Goal: Information Seeking & Learning: Learn about a topic

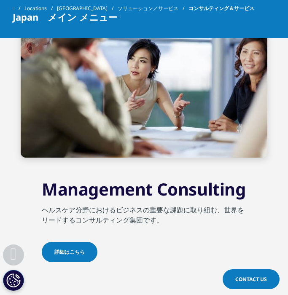
scroll to position [908, 0]
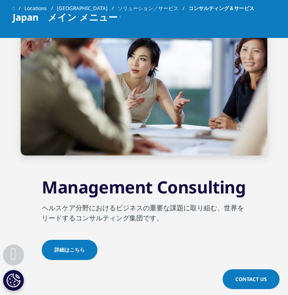
click at [144, 123] on img at bounding box center [144, 76] width 246 height 157
click at [75, 238] on div "Management Consulting ヘルスケア分野におけるビジネスの重要な課題に取り組む、世界をリードするコンサルティング集団です。 詳細はこちら" at bounding box center [144, 218] width 204 height 85
click at [75, 255] on link "詳細はこちら" at bounding box center [70, 250] width 56 height 20
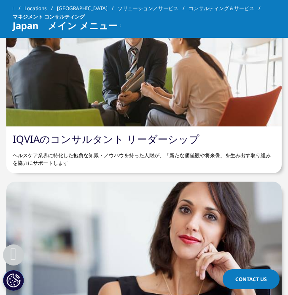
scroll to position [3104, 0]
click at [86, 142] on link "IQVIAのコンサルタント リーダーシップ" at bounding box center [106, 139] width 186 height 14
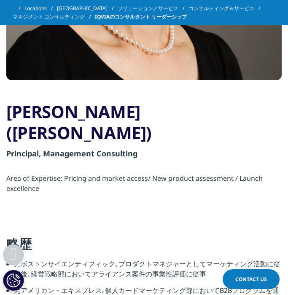
scroll to position [549, 0]
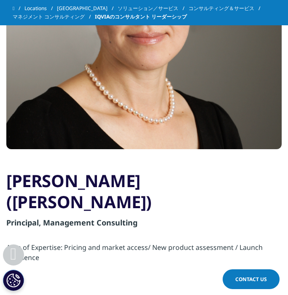
click at [86, 137] on div at bounding box center [143, 19] width 275 height 259
click at [75, 234] on p "Area of Expertise: Pricing and market access/ New product assessment / Launch e…" at bounding box center [143, 248] width 275 height 29
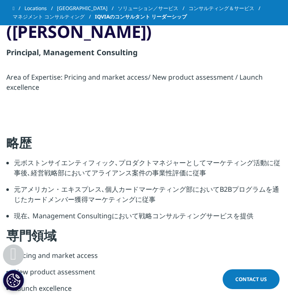
scroll to position [874, 0]
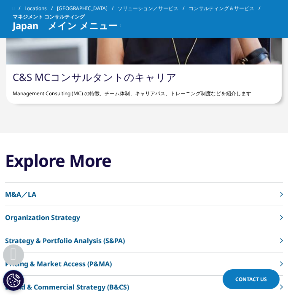
scroll to position [3365, 0]
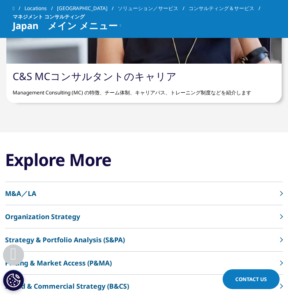
click at [103, 90] on p "Management Consulting (MC) の特徴、チーム体制、キャリアパス、トレーニング制度などを紹介します" at bounding box center [144, 90] width 262 height 14
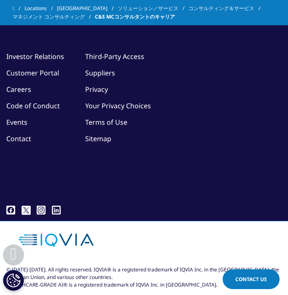
scroll to position [2043, 0]
click at [97, 76] on link "Suppliers" at bounding box center [100, 72] width 30 height 9
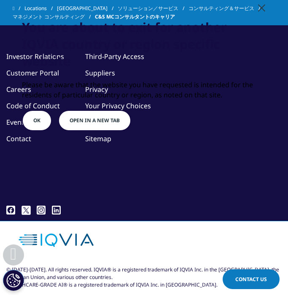
click at [98, 80] on div "Please be aware that the website you have requested is intended for the residen…" at bounding box center [144, 90] width 244 height 20
click at [77, 110] on button "Open in a new tab" at bounding box center [94, 120] width 73 height 21
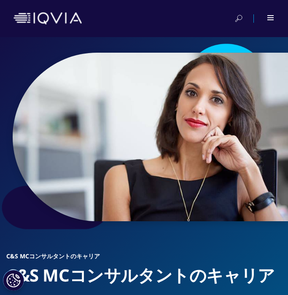
scroll to position [0, 0]
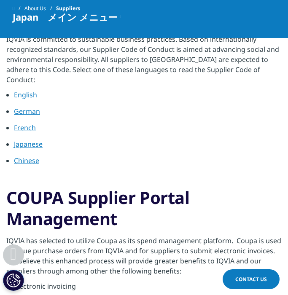
scroll to position [208, 0]
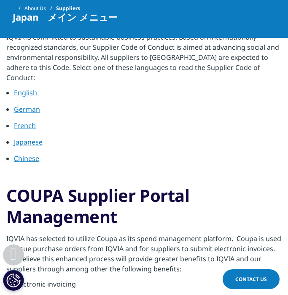
click at [33, 137] on link "Japanese" at bounding box center [28, 141] width 29 height 9
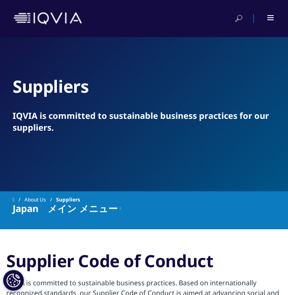
scroll to position [0, 0]
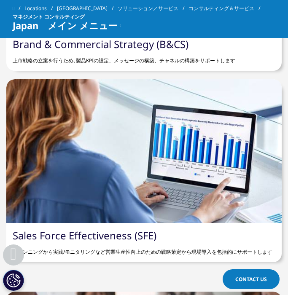
scroll to position [2014, 0]
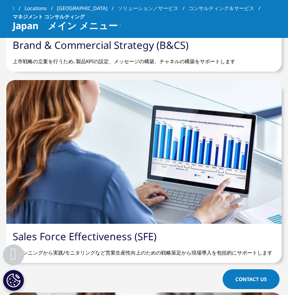
click at [95, 139] on div at bounding box center [143, 152] width 275 height 144
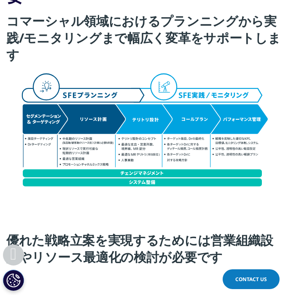
scroll to position [645, 0]
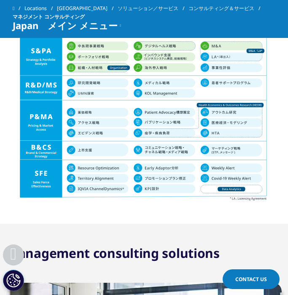
scroll to position [705, 0]
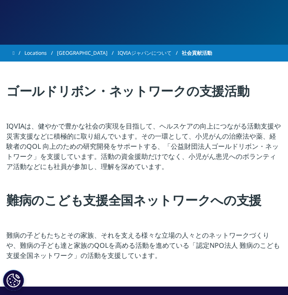
scroll to position [110, 0]
